Goal: Information Seeking & Learning: Learn about a topic

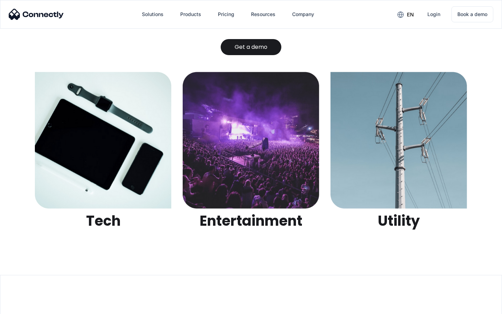
scroll to position [2200, 0]
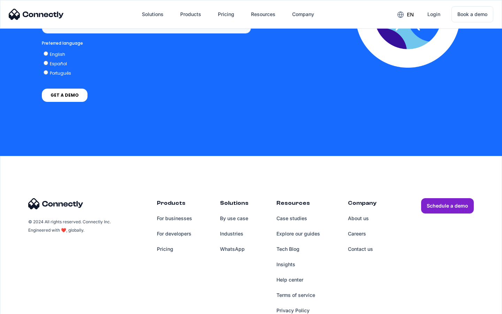
scroll to position [529, 0]
